Goal: Navigation & Orientation: Find specific page/section

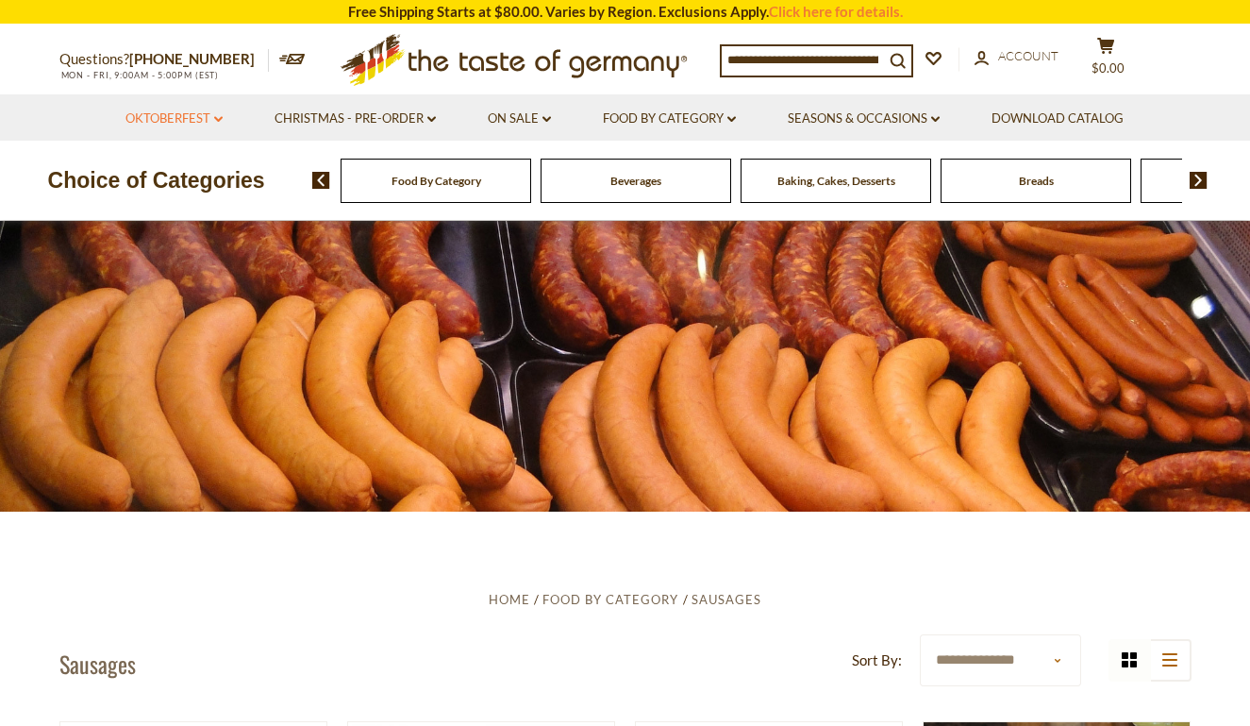
click at [201, 114] on link "Oktoberfest dropdown_arrow" at bounding box center [173, 119] width 97 height 21
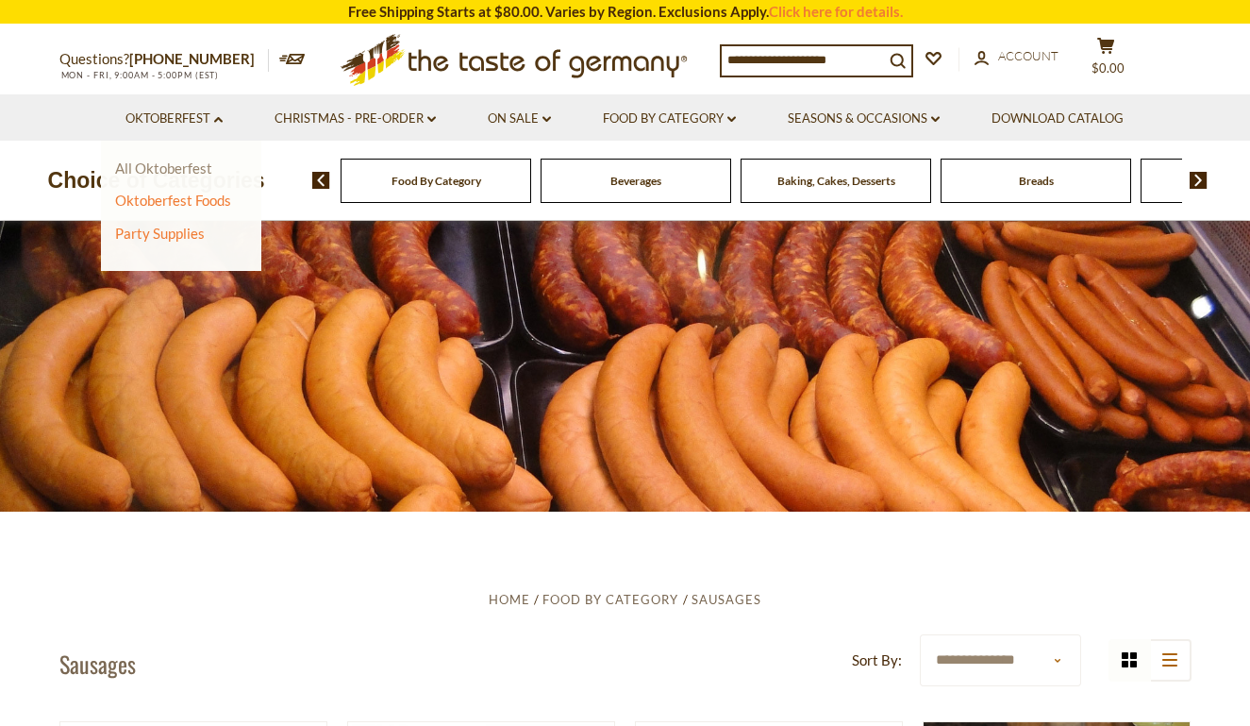
click at [171, 170] on link "All Oktoberfest" at bounding box center [163, 167] width 97 height 17
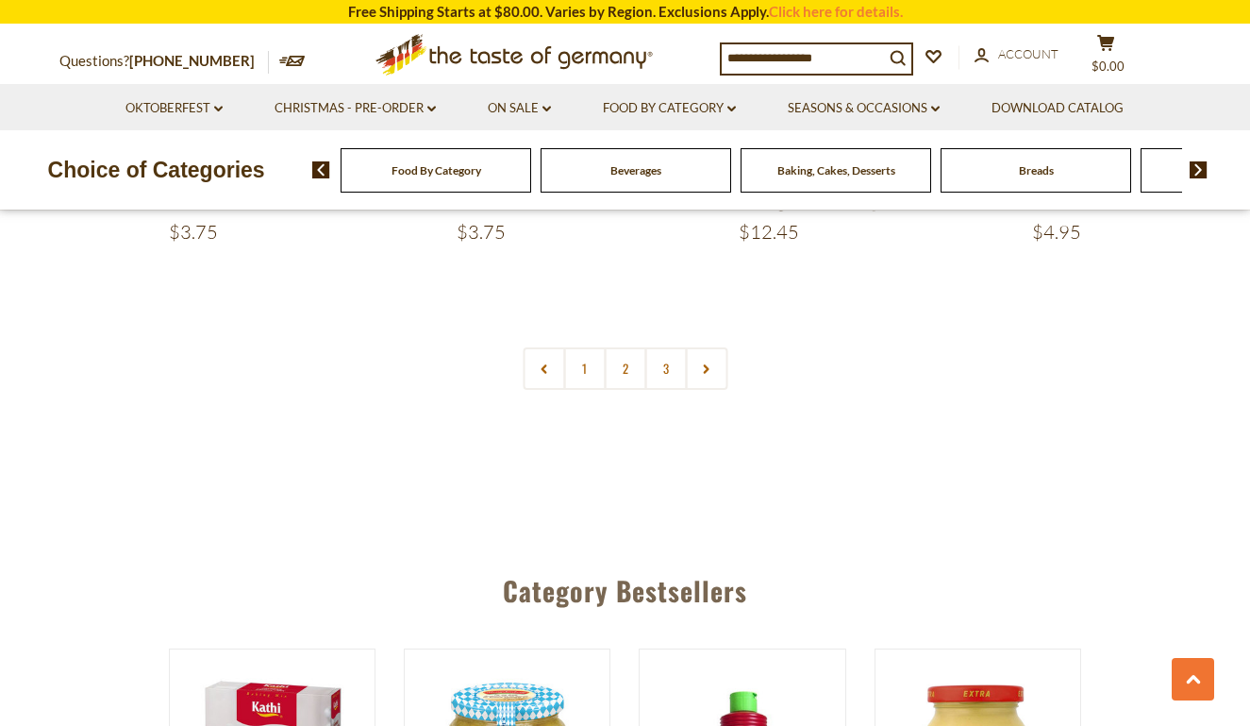
scroll to position [4619, 0]
click at [627, 348] on link "2" at bounding box center [625, 369] width 42 height 42
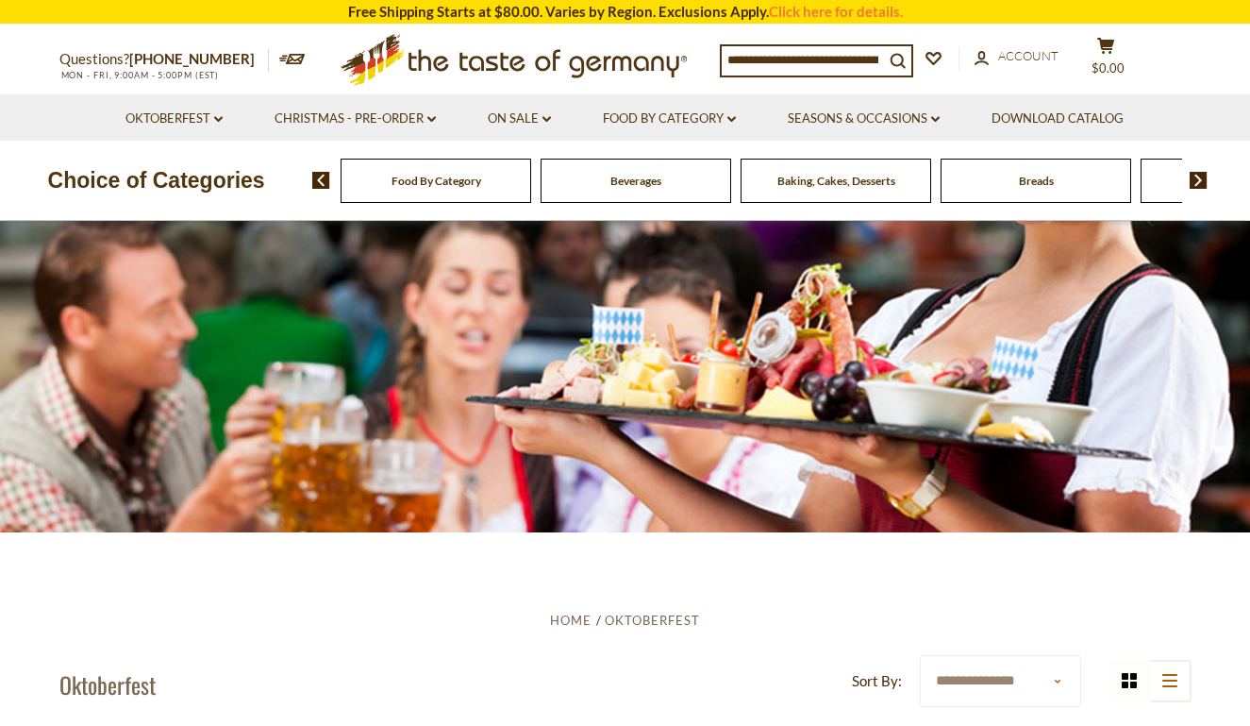
scroll to position [0, 0]
click at [471, 192] on div "Food By Category" at bounding box center [436, 181] width 191 height 44
click at [420, 117] on link "Christmas - PRE-ORDER dropdown_arrow" at bounding box center [355, 119] width 161 height 21
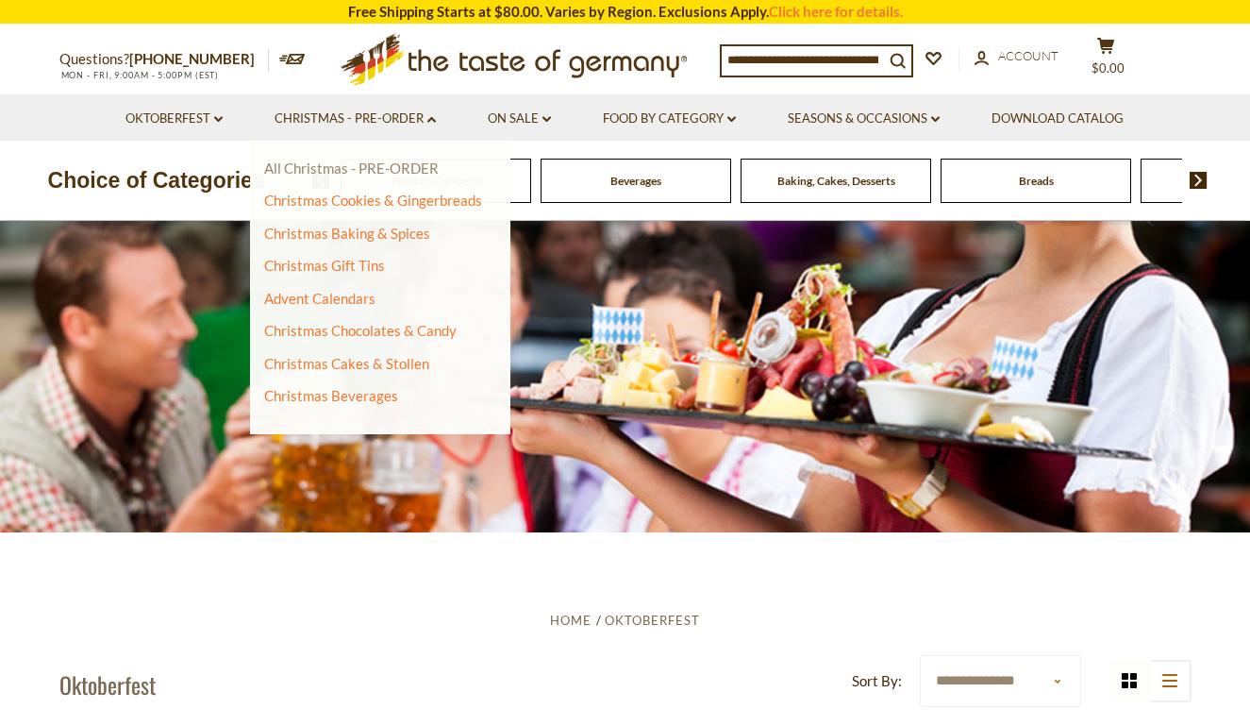
click at [398, 170] on link "All Christmas - PRE-ORDER" at bounding box center [351, 167] width 175 height 17
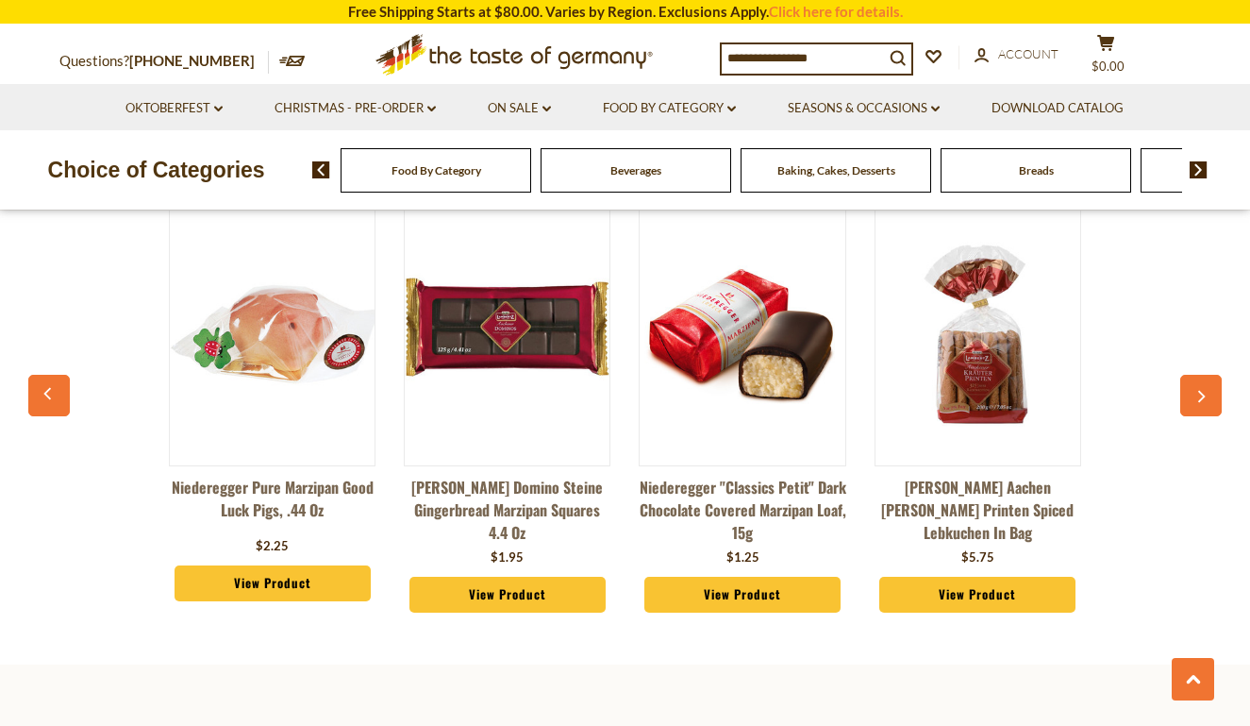
scroll to position [857, 0]
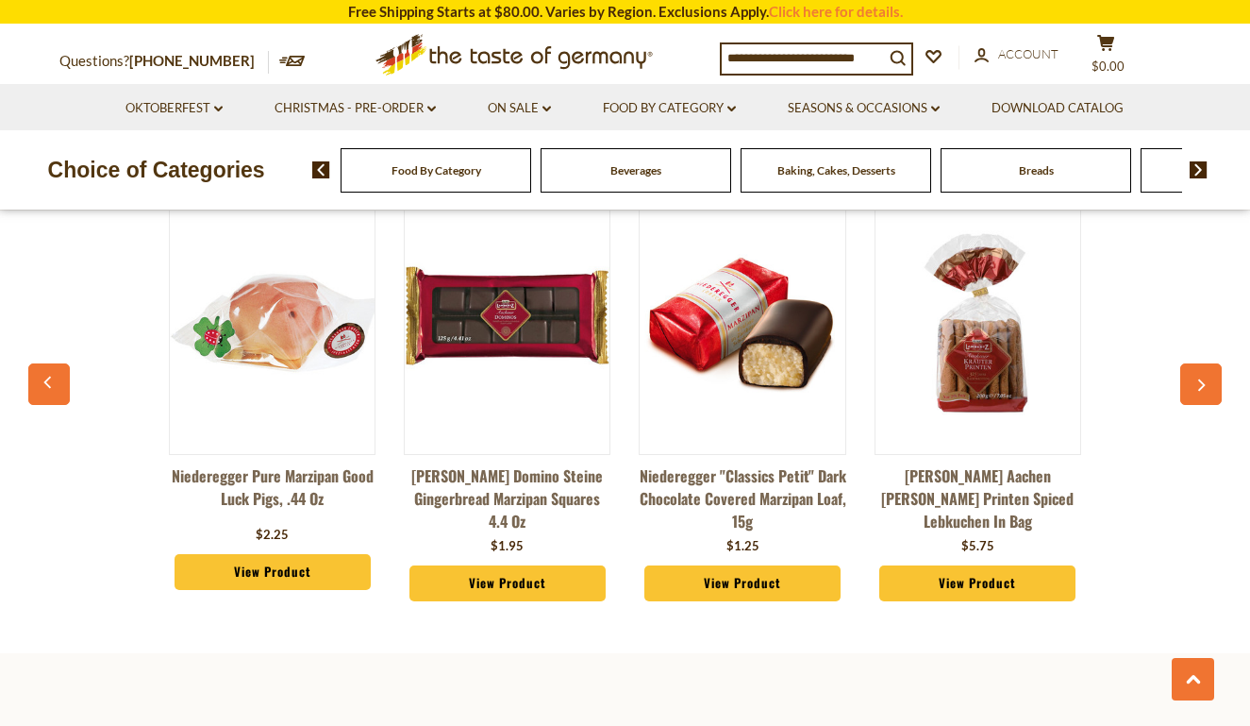
click at [308, 559] on link "View Product" at bounding box center [273, 572] width 196 height 36
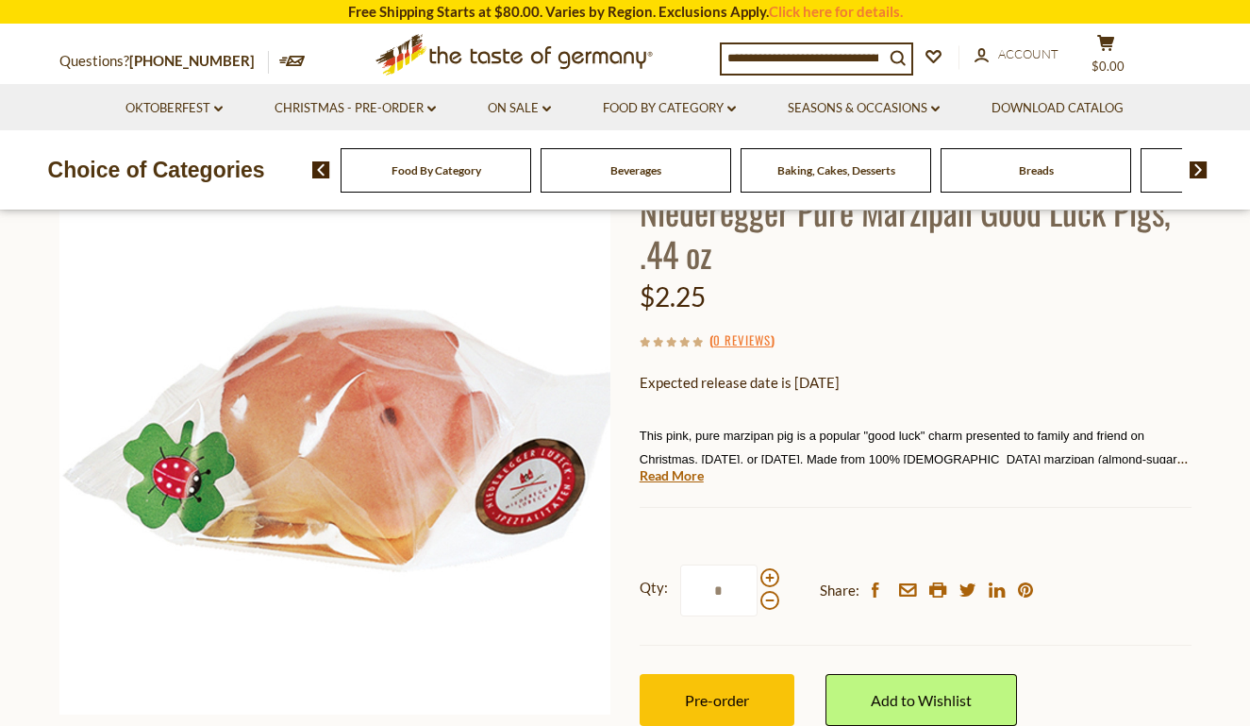
scroll to position [140, 0]
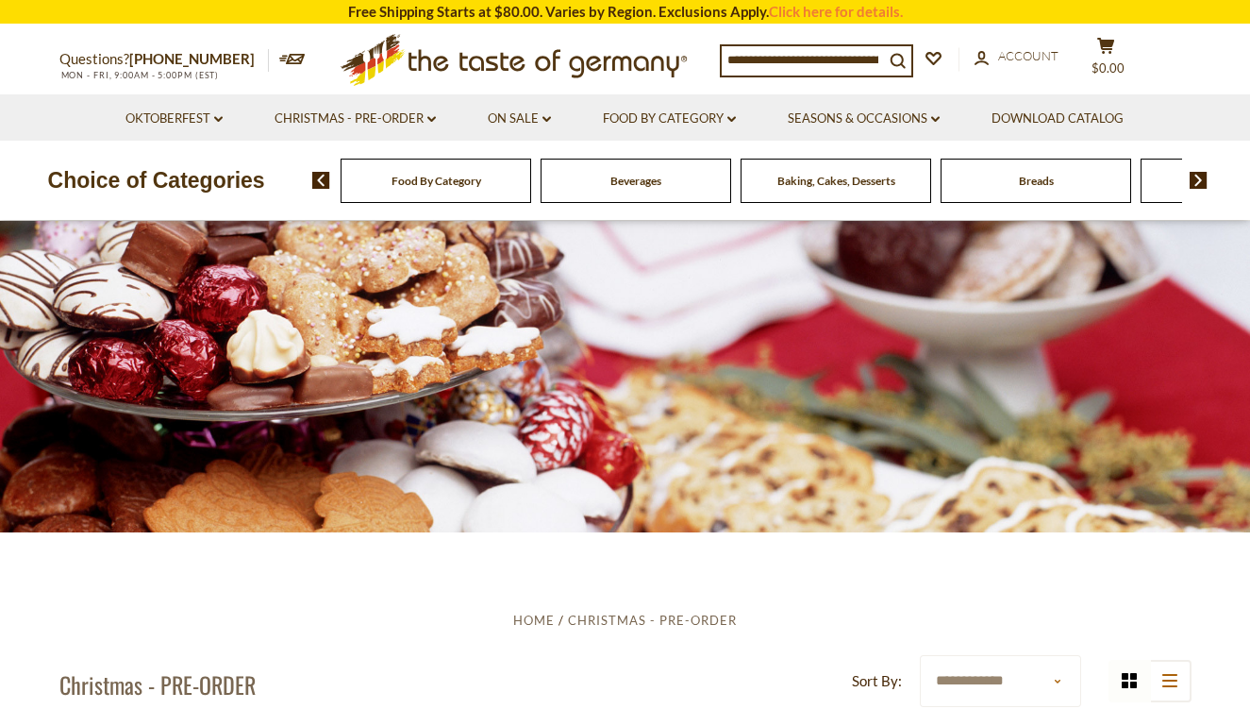
click at [1200, 177] on img at bounding box center [1199, 180] width 18 height 17
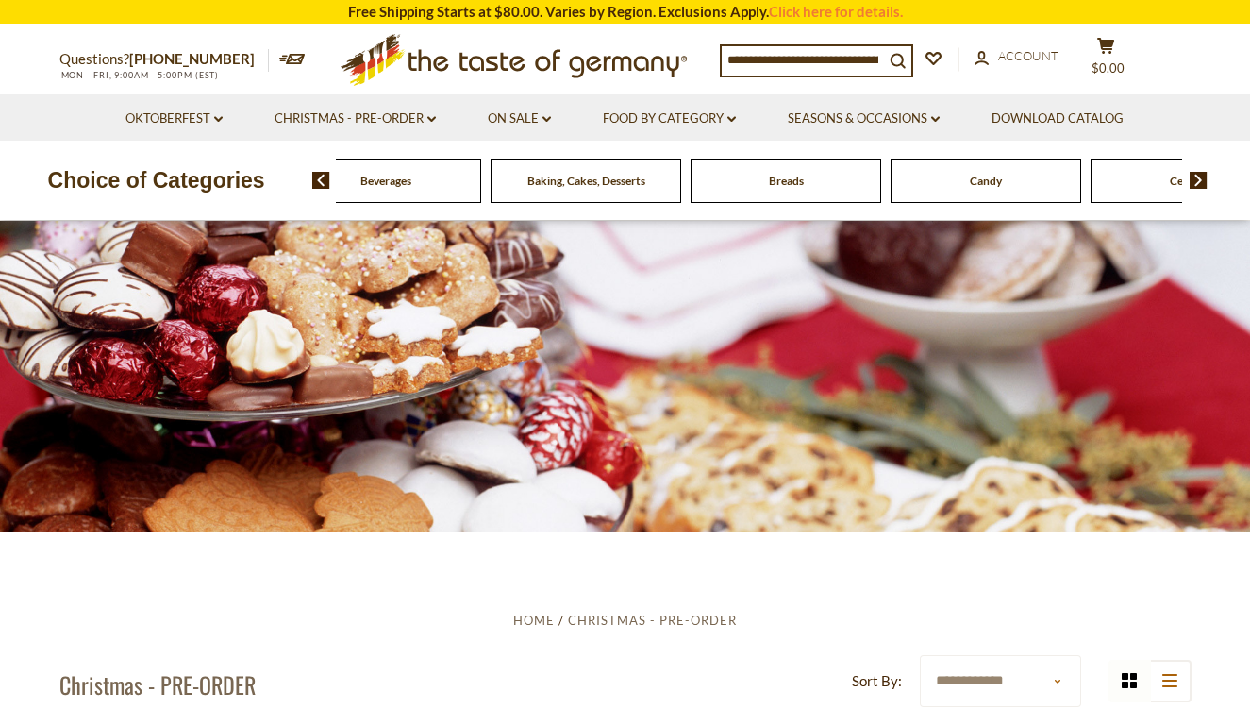
click at [1001, 179] on span "Candy" at bounding box center [986, 181] width 32 height 14
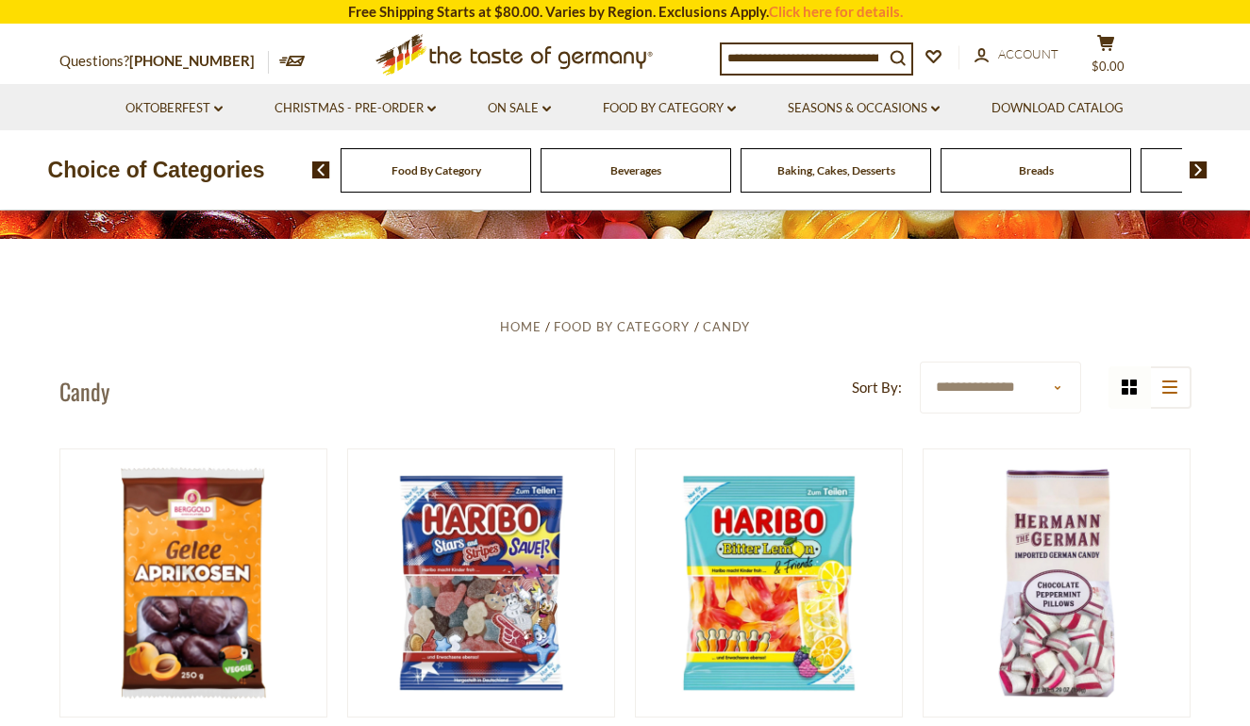
scroll to position [97, 0]
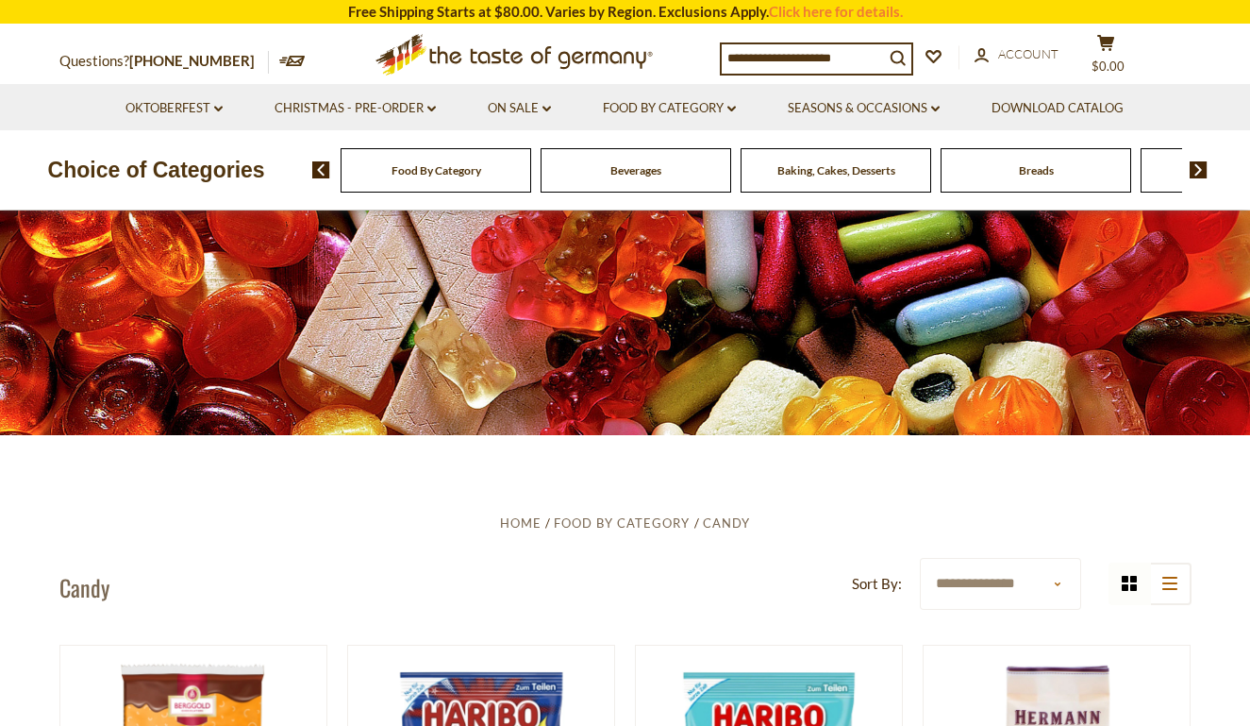
click at [1200, 162] on img at bounding box center [1199, 169] width 18 height 17
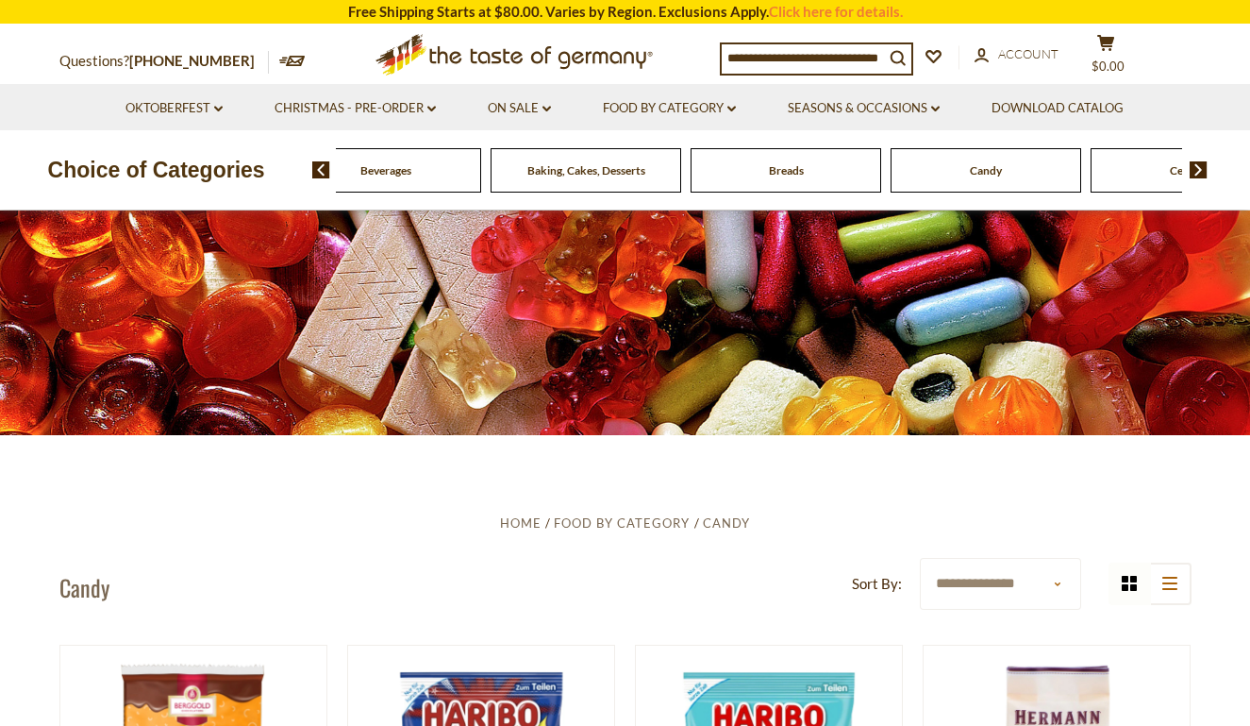
click at [1200, 162] on img at bounding box center [1199, 169] width 18 height 17
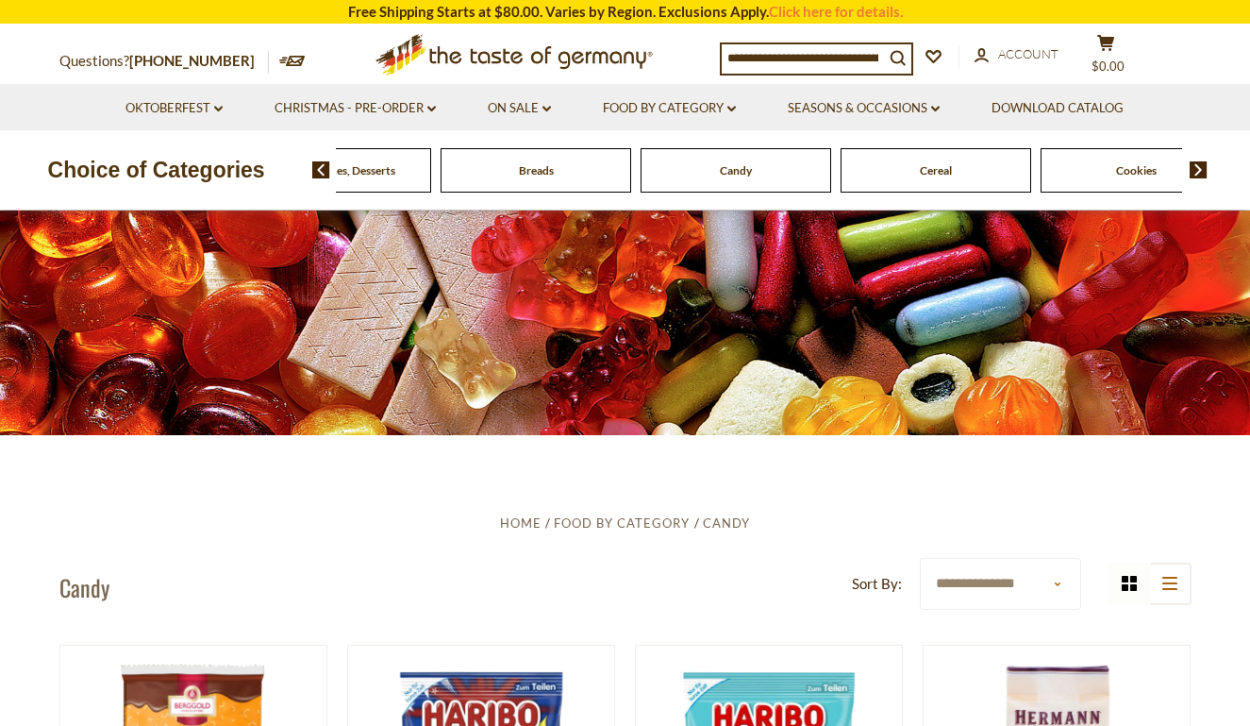
click at [1200, 162] on img at bounding box center [1199, 169] width 18 height 17
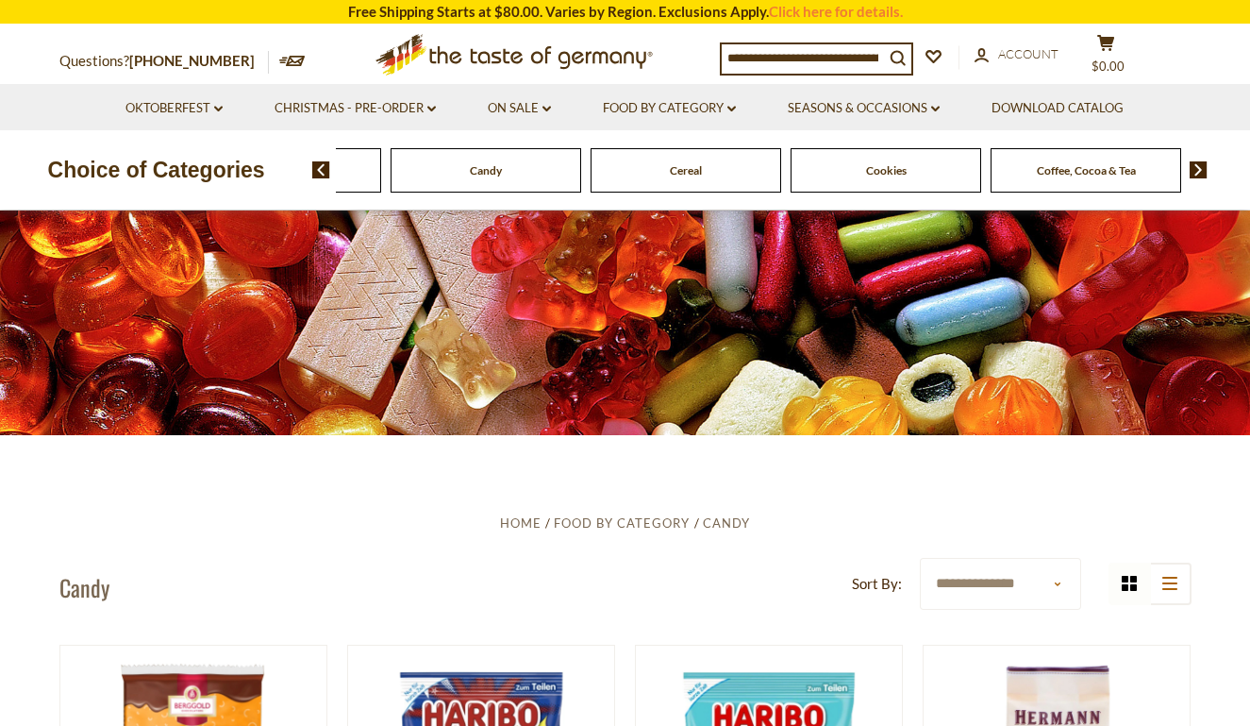
click at [1200, 162] on img at bounding box center [1199, 169] width 18 height 17
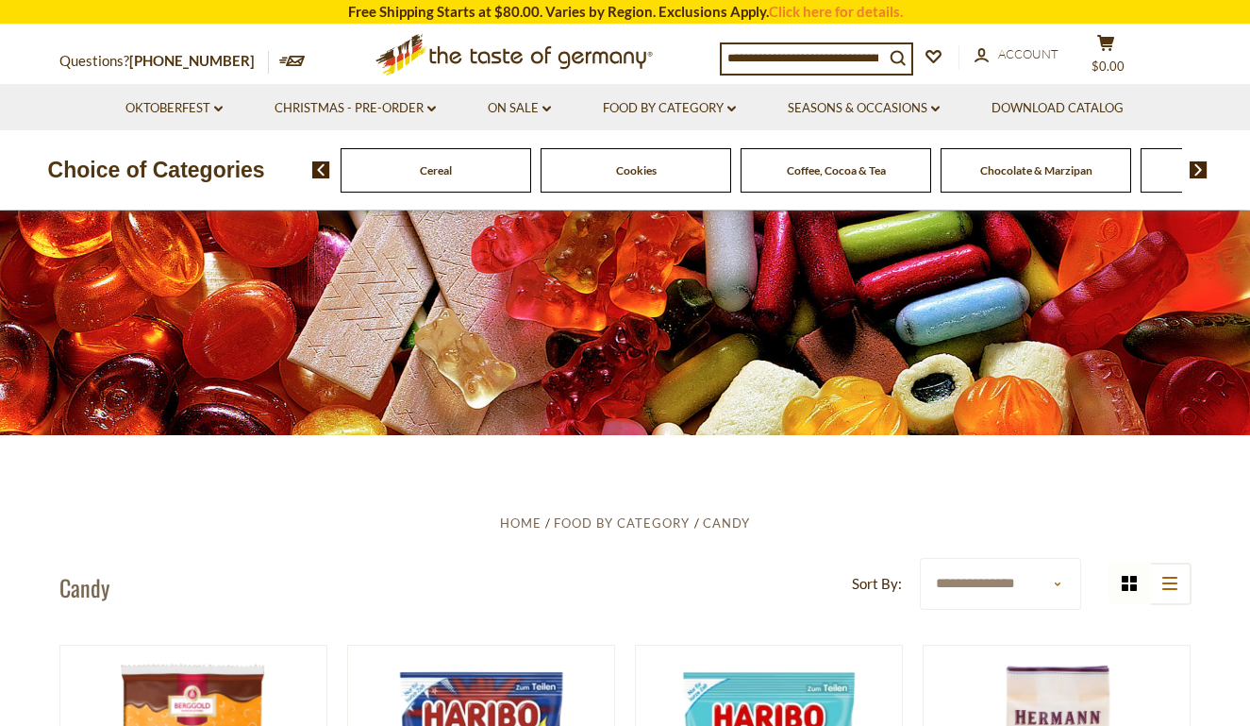
click at [1200, 162] on img at bounding box center [1199, 169] width 18 height 17
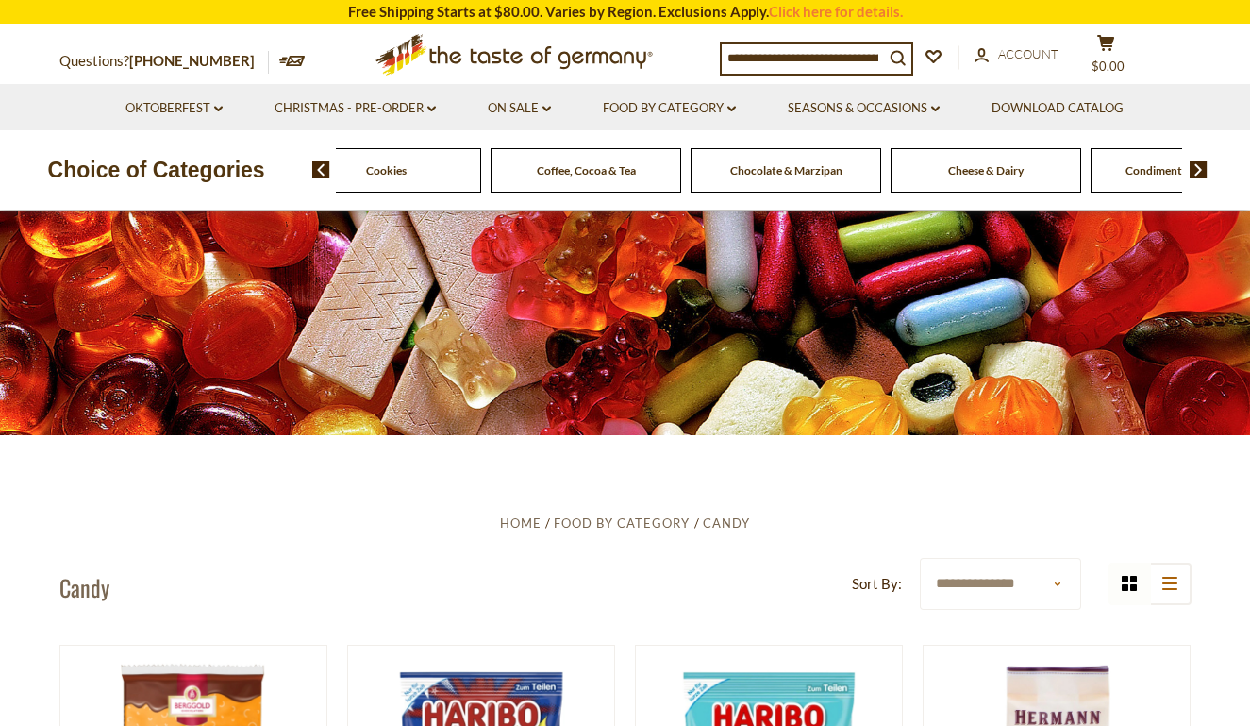
click at [1200, 162] on img at bounding box center [1199, 169] width 18 height 17
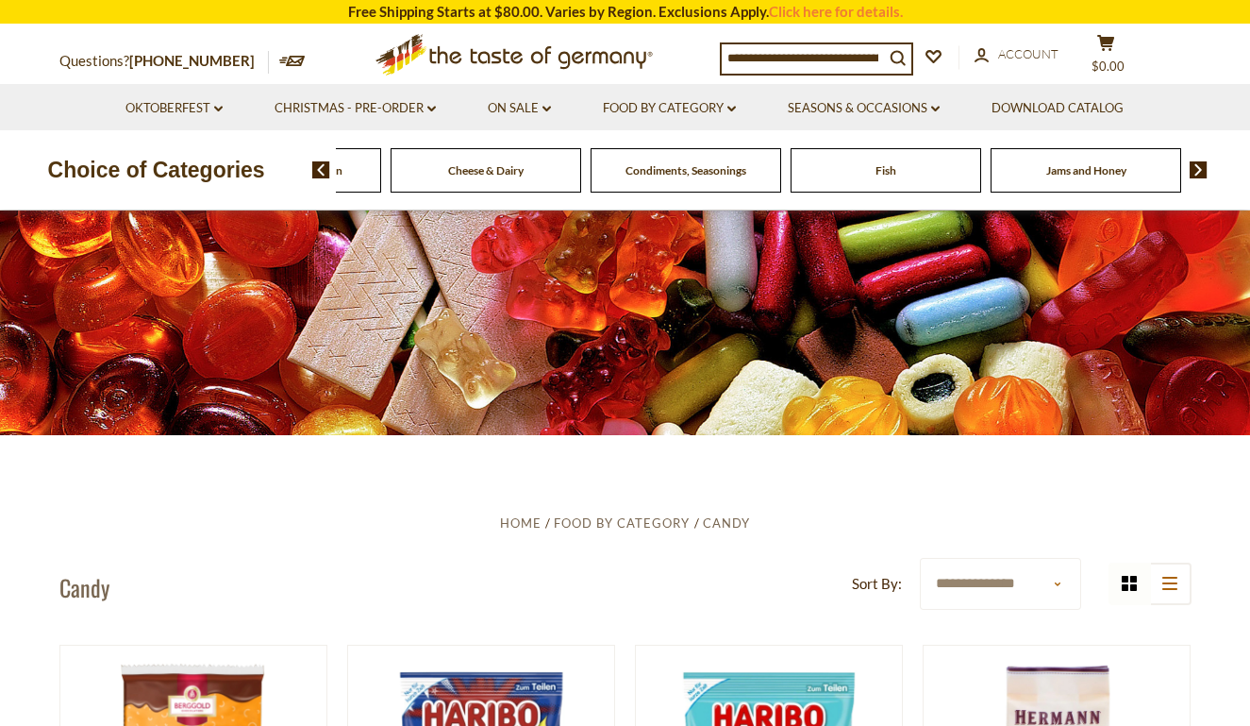
click at [1200, 162] on img at bounding box center [1199, 169] width 18 height 17
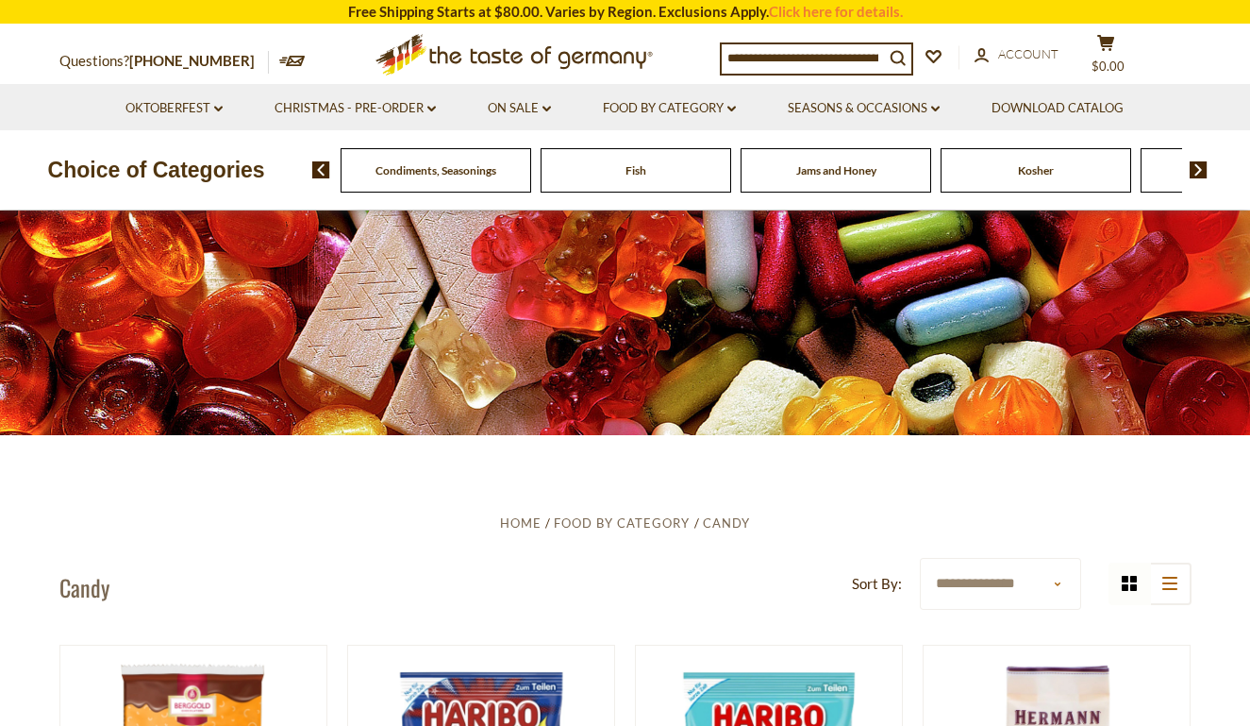
click at [1200, 162] on img at bounding box center [1199, 169] width 18 height 17
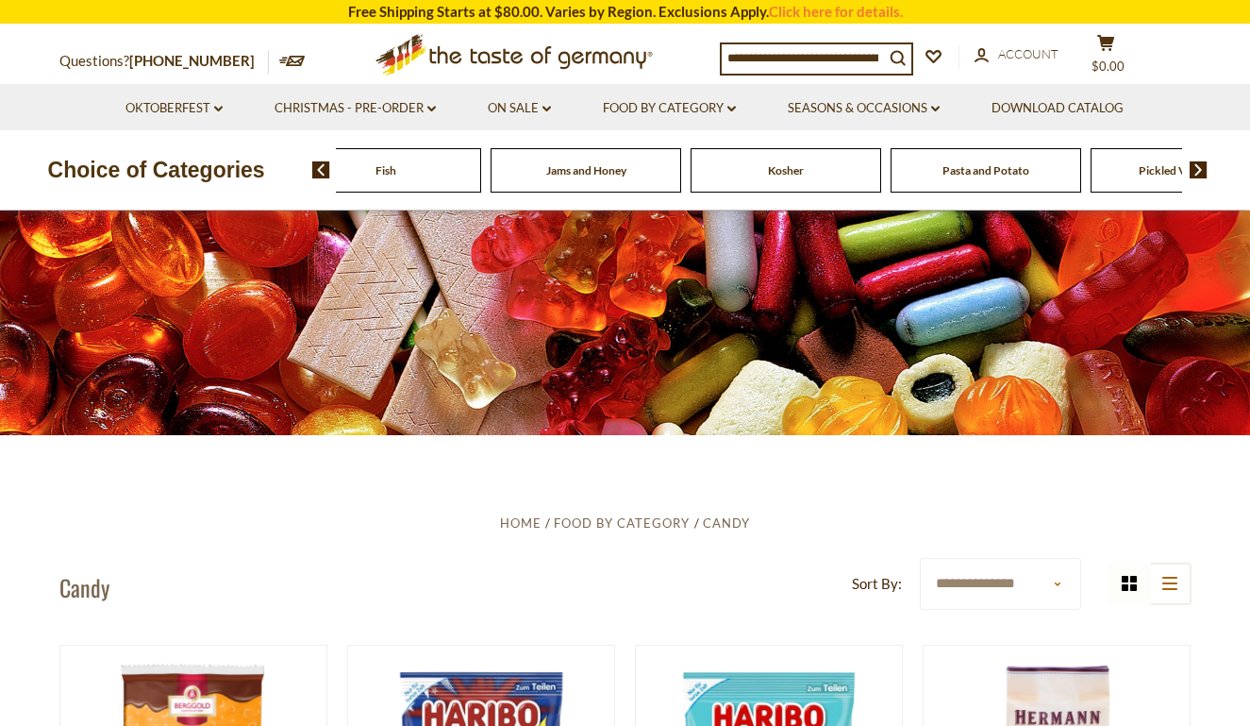
click at [1200, 162] on img at bounding box center [1199, 169] width 18 height 17
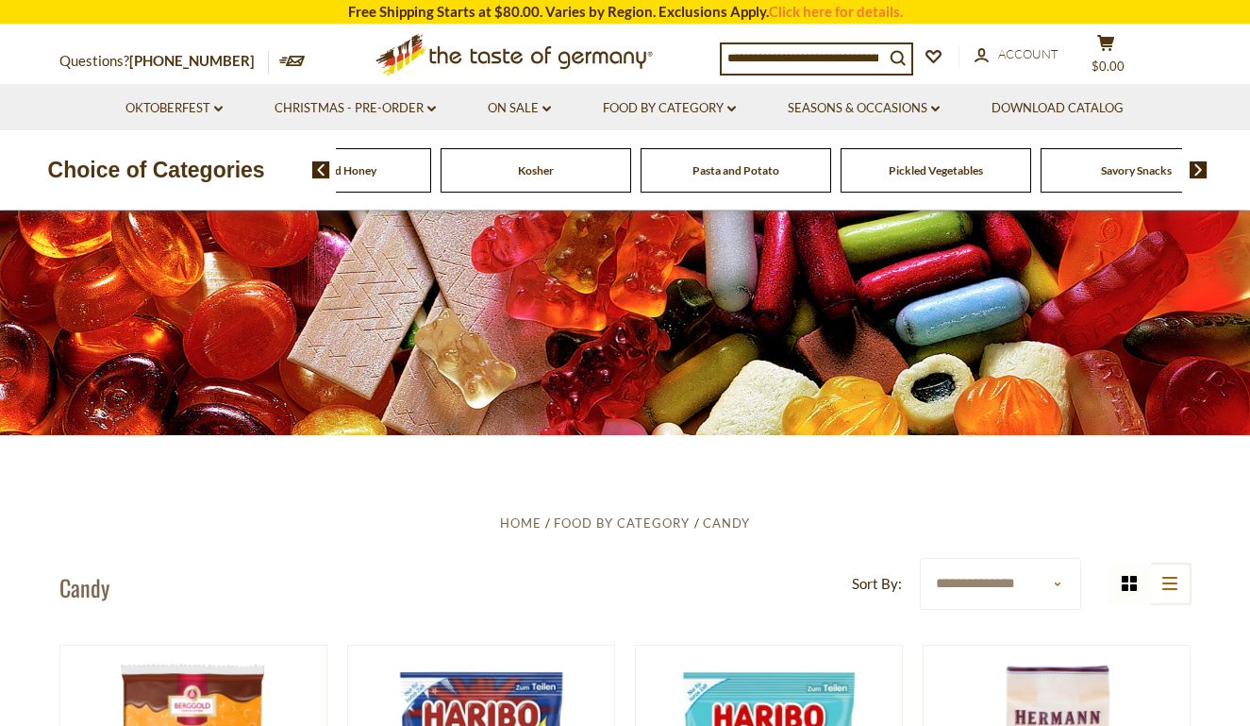
click at [1200, 162] on img at bounding box center [1199, 169] width 18 height 17
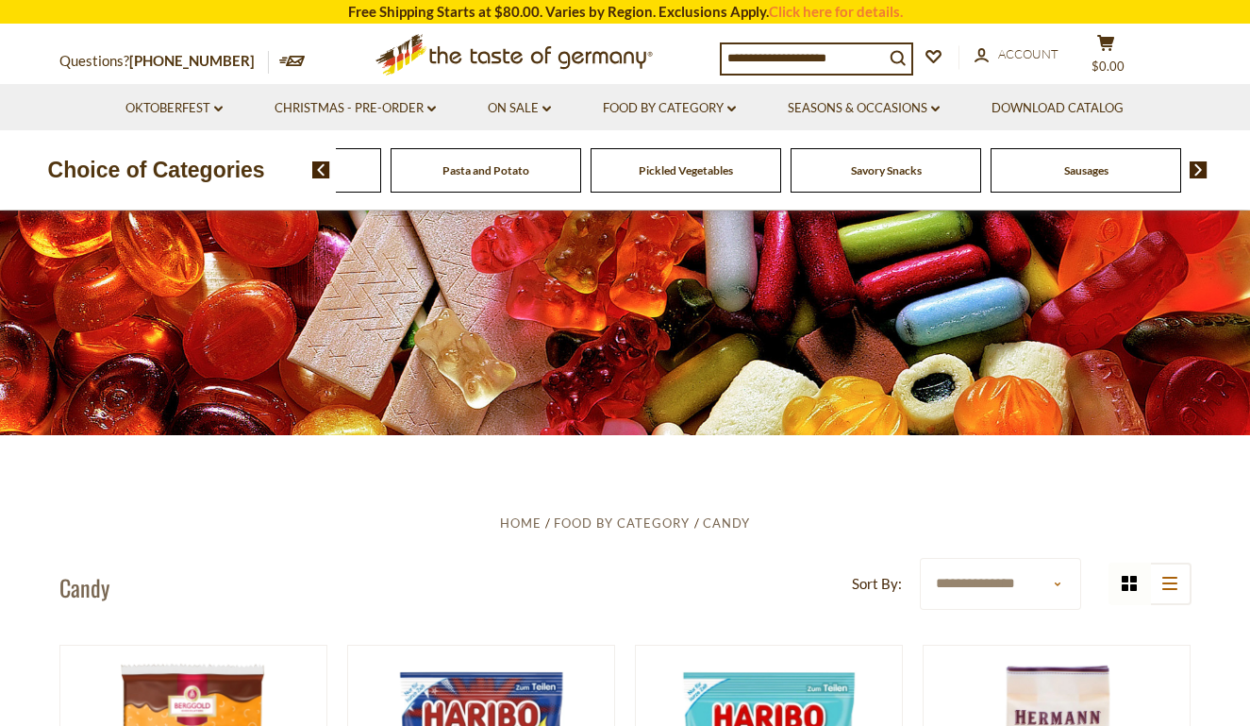
click at [893, 174] on span "Savory Snacks" at bounding box center [886, 170] width 71 height 14
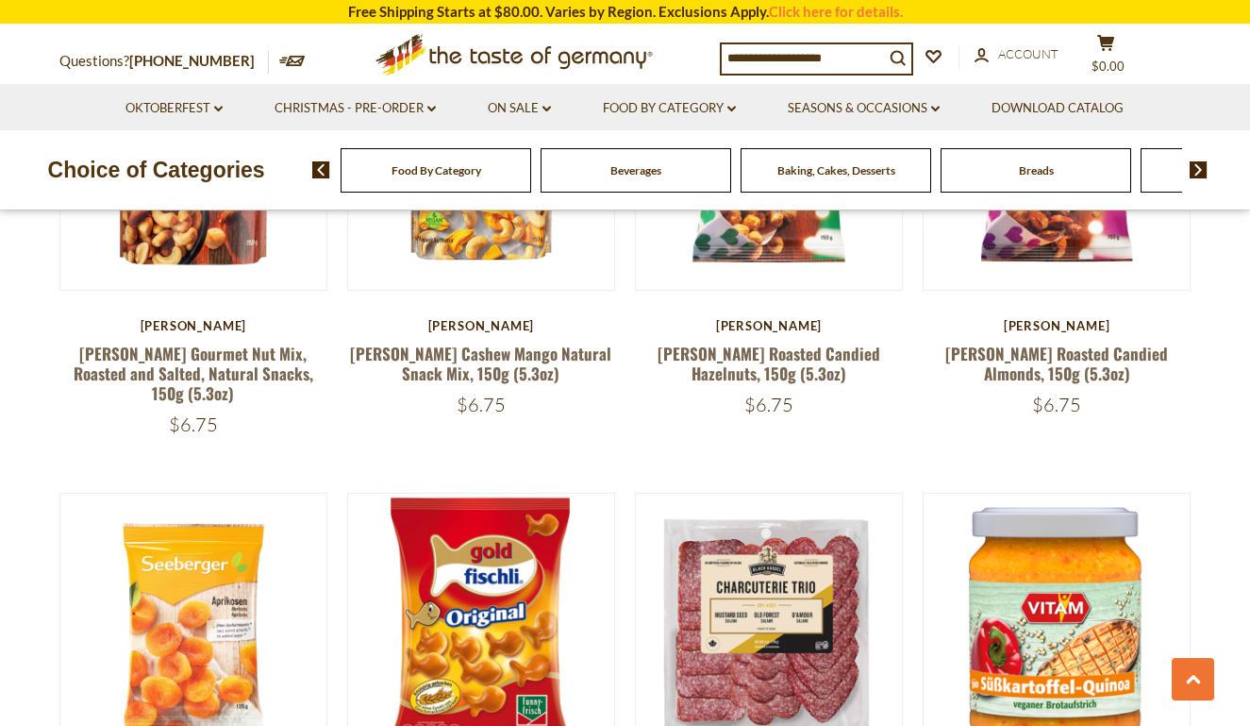
scroll to position [2132, 0]
